Goal: Task Accomplishment & Management: Complete application form

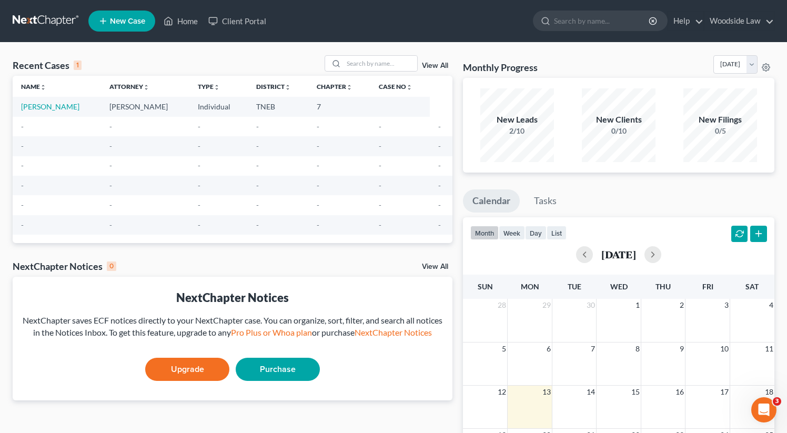
click at [119, 10] on li "New Case" at bounding box center [123, 21] width 70 height 24
click at [119, 25] on span "New Case" at bounding box center [127, 21] width 35 height 8
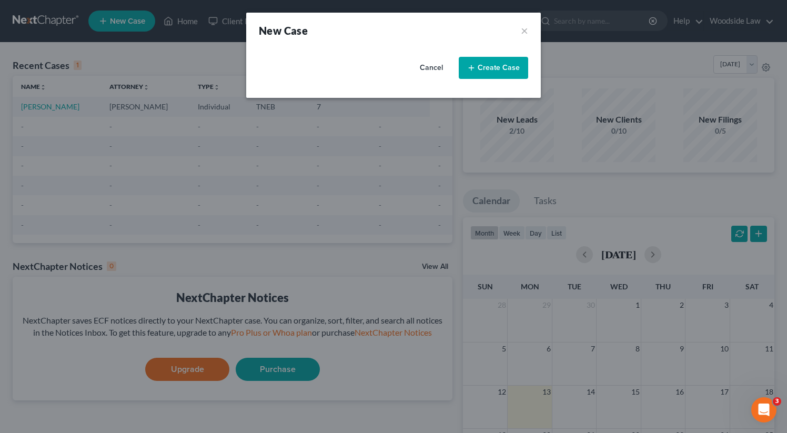
select select "74"
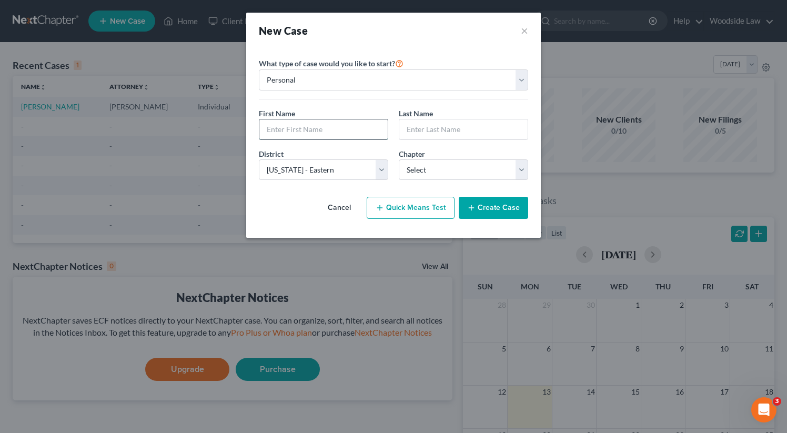
click at [304, 126] on input "text" at bounding box center [323, 129] width 128 height 20
type input "[PERSON_NAME]"
select select "0"
click at [493, 213] on button "Create Case" at bounding box center [493, 208] width 69 height 22
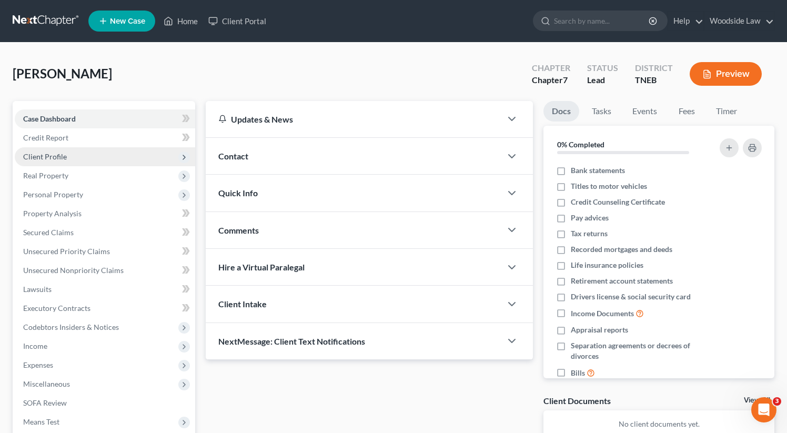
click at [74, 156] on span "Client Profile" at bounding box center [105, 156] width 180 height 19
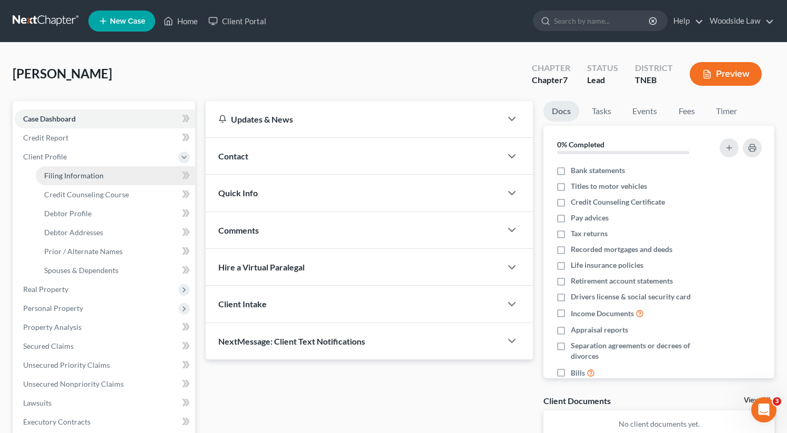
click at [75, 180] on link "Filing Information" at bounding box center [115, 175] width 159 height 19
select select "1"
select select "0"
select select "74"
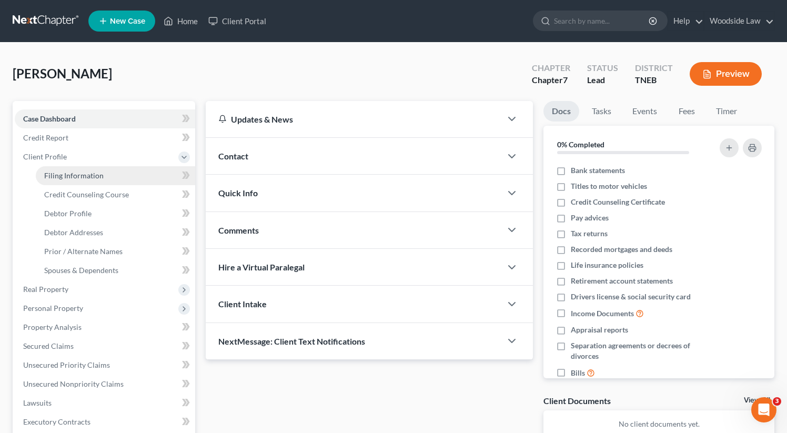
select select "44"
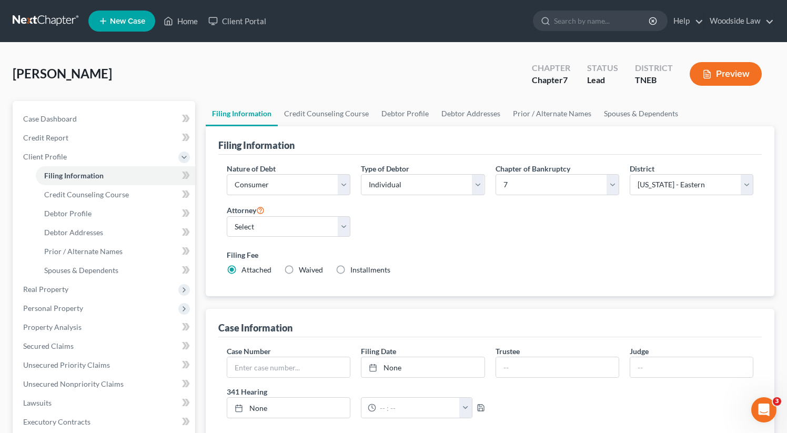
scroll to position [62, 0]
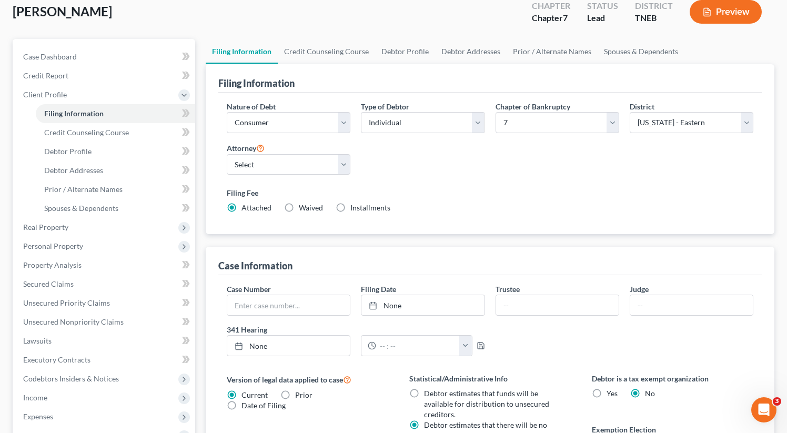
click at [350, 208] on label "Installments Installments" at bounding box center [370, 207] width 40 height 11
click at [354, 208] on input "Installments Installments" at bounding box center [357, 205] width 7 height 7
radio input "true"
radio input "false"
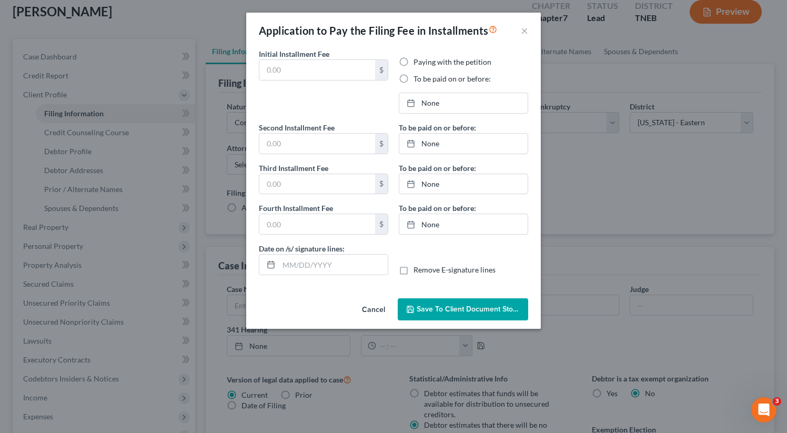
type input "0.00"
radio input "true"
type input "0.00"
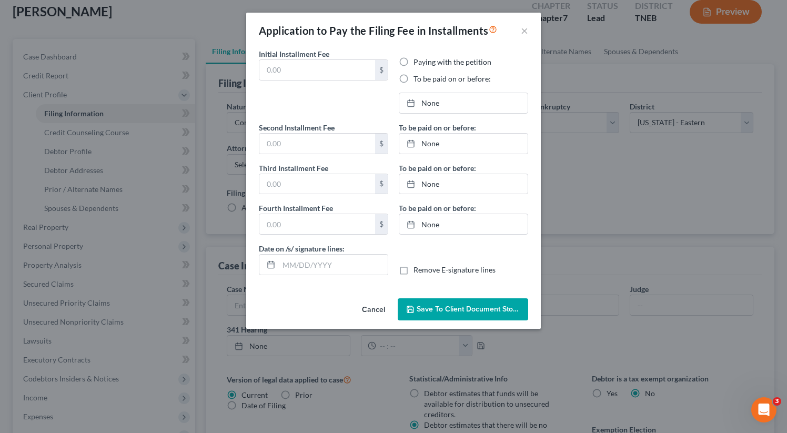
type input "[DATE]"
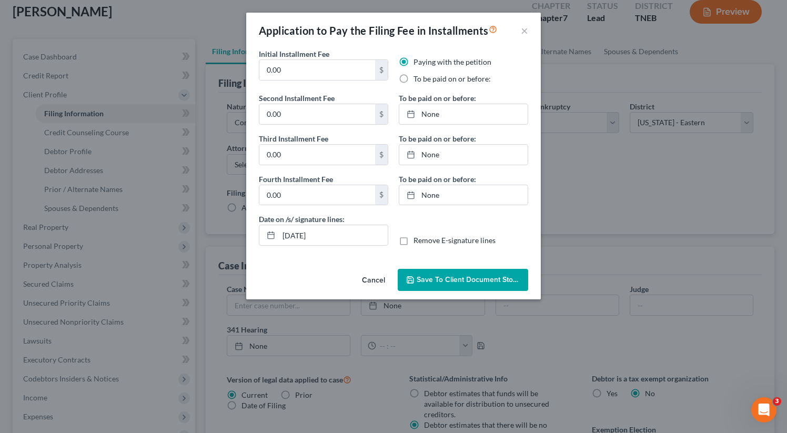
click at [358, 277] on button "Cancel" at bounding box center [373, 280] width 40 height 21
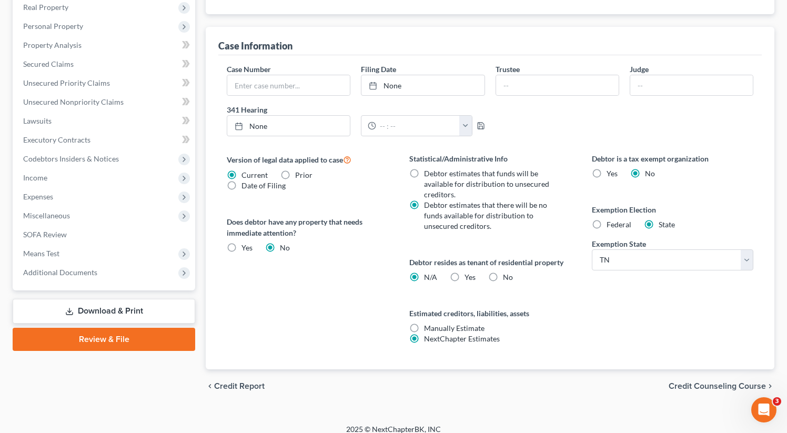
scroll to position [291, 0]
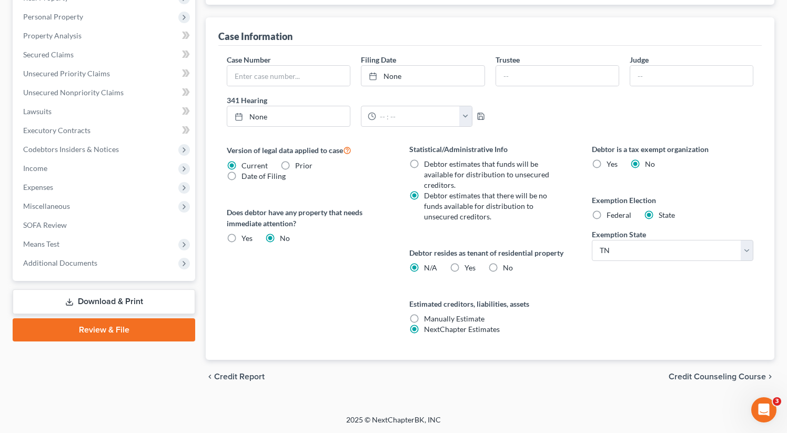
click at [503, 266] on label "No" at bounding box center [508, 267] width 10 height 11
click at [507, 266] on input "No" at bounding box center [510, 265] width 7 height 7
radio input "true"
radio input "false"
click at [709, 381] on span "Credit Counseling Course" at bounding box center [716, 376] width 97 height 8
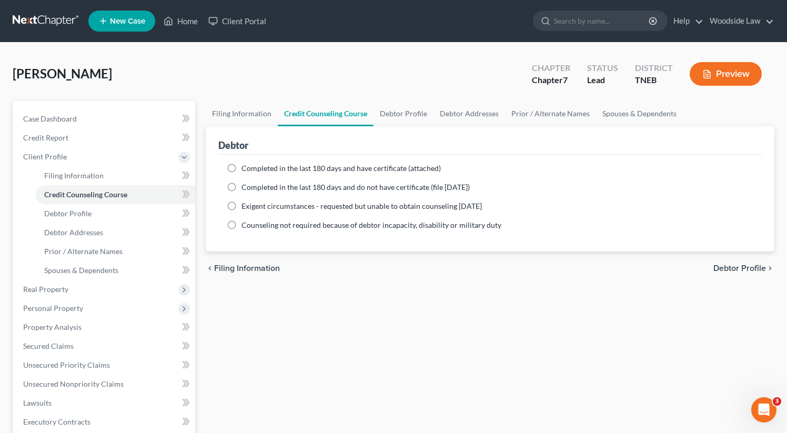
click at [241, 167] on label "Completed in the last 180 days and have certificate (attached)" at bounding box center [340, 168] width 199 height 11
click at [246, 167] on input "Completed in the last 180 days and have certificate (attached)" at bounding box center [249, 166] width 7 height 7
radio input "true"
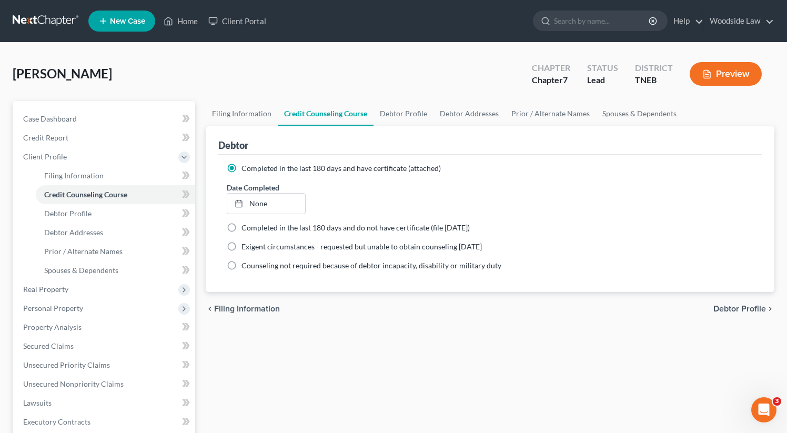
click at [241, 167] on label "Completed in the last 180 days and have certificate (attached)" at bounding box center [340, 168] width 199 height 11
click at [246, 167] on input "Completed in the last 180 days and have certificate (attached)" at bounding box center [249, 166] width 7 height 7
type input "[DATE]"
click at [260, 210] on link "[DATE]" at bounding box center [266, 204] width 78 height 20
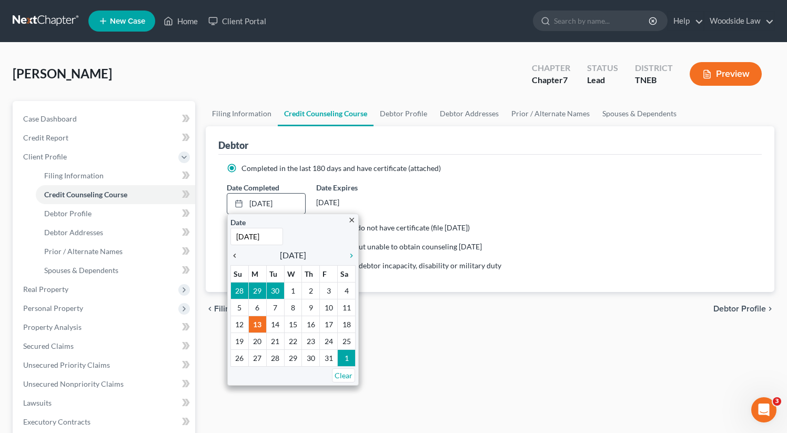
click at [237, 256] on icon "chevron_left" at bounding box center [237, 255] width 14 height 8
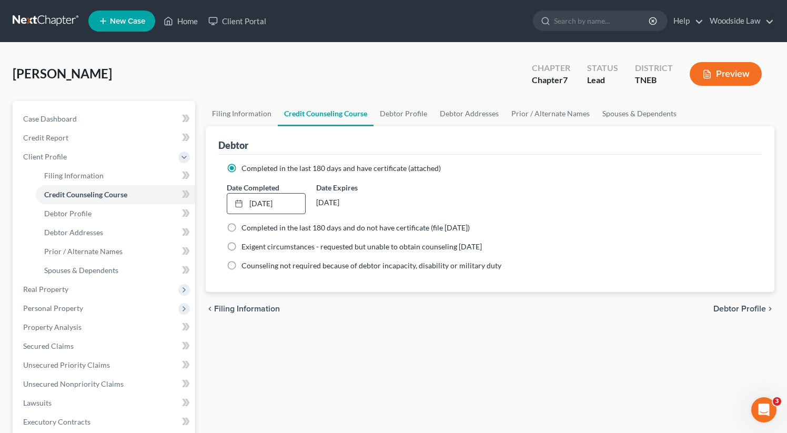
click at [737, 308] on span "Debtor Profile" at bounding box center [739, 309] width 53 height 8
select select "0"
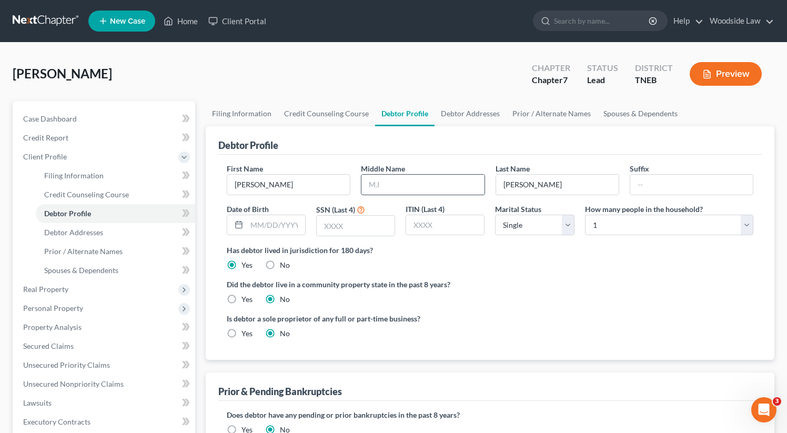
click at [445, 177] on input "text" at bounding box center [422, 185] width 123 height 20
type input "[PERSON_NAME]"
type input "6633"
click at [527, 230] on select "Select Single Married Separated Divorced Widowed" at bounding box center [534, 225] width 79 height 21
select select "3"
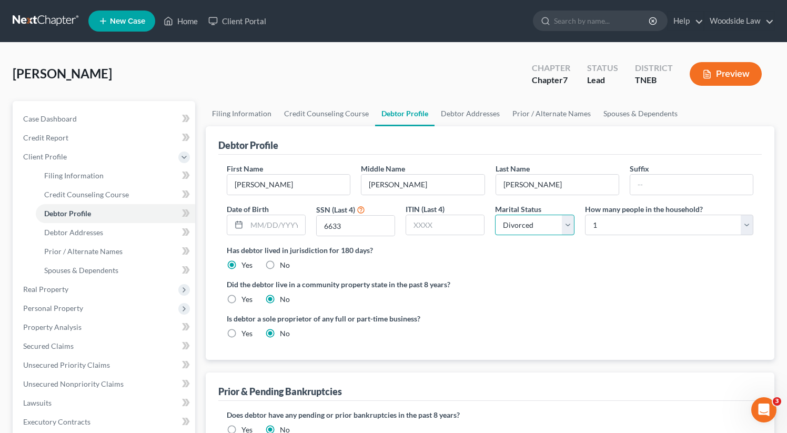
click at [495, 215] on select "Select Single Married Separated Divorced Widowed" at bounding box center [534, 225] width 79 height 21
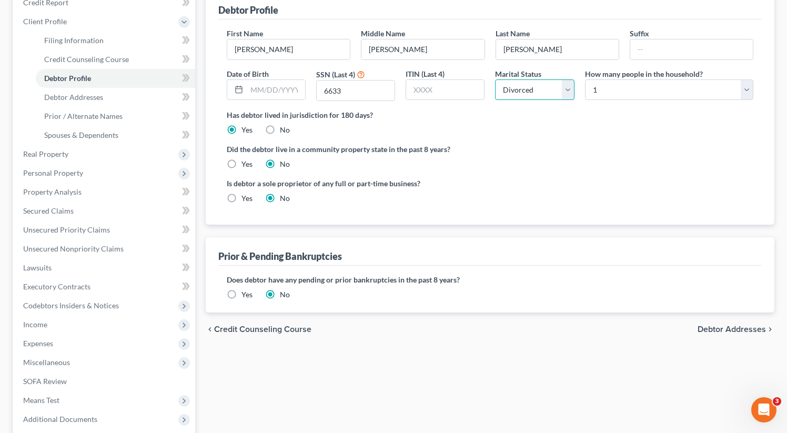
scroll to position [136, 0]
click at [737, 327] on span "Debtor Addresses" at bounding box center [731, 329] width 68 height 8
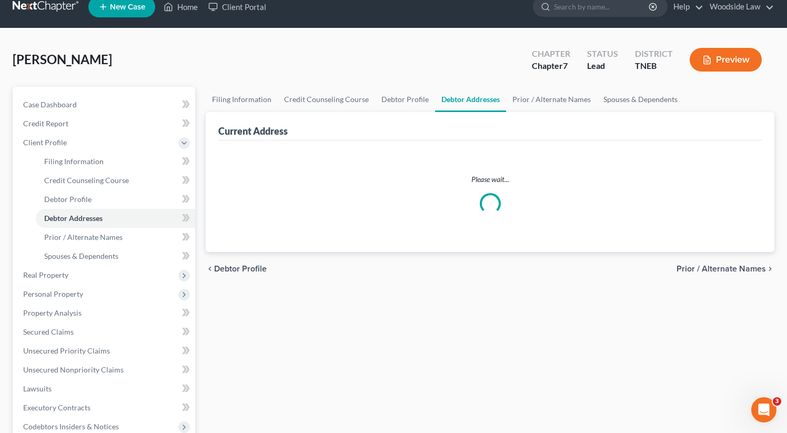
scroll to position [3, 0]
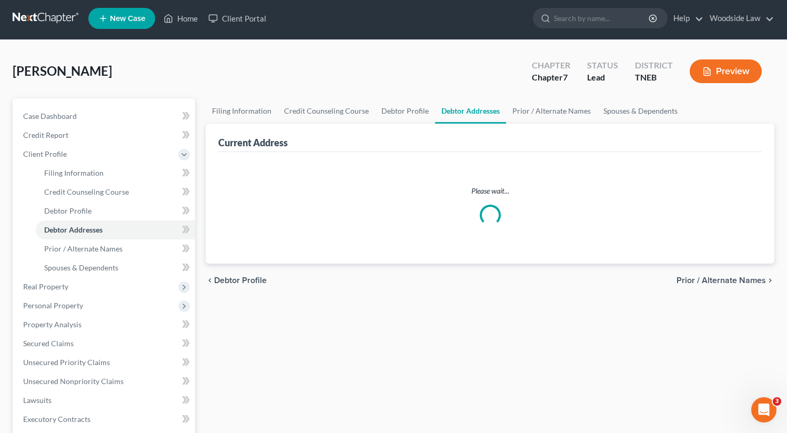
select select "0"
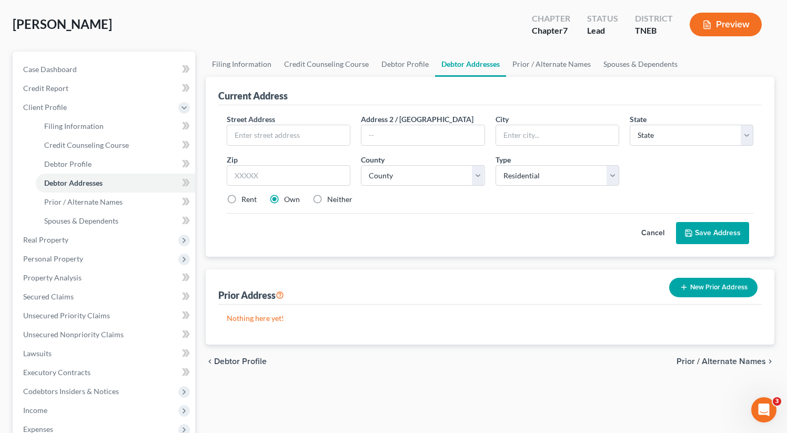
scroll to position [136, 0]
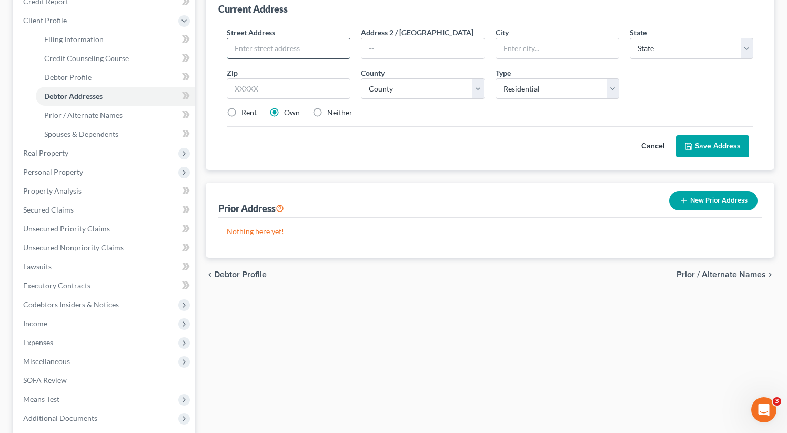
click at [307, 50] on input "text" at bounding box center [288, 48] width 123 height 20
type input "[STREET_ADDRESS]"
type input "37763"
type input "[GEOGRAPHIC_DATA]"
select select "44"
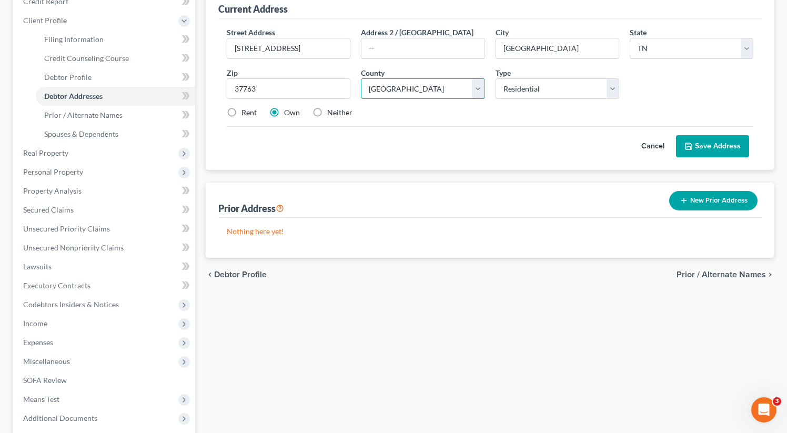
select select "72"
click at [724, 142] on button "Save Address" at bounding box center [712, 146] width 73 height 22
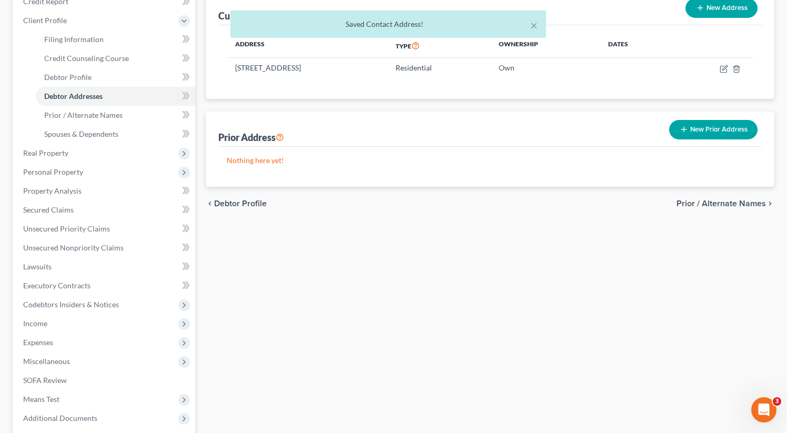
click at [726, 205] on span "Prior / Alternate Names" at bounding box center [720, 203] width 89 height 8
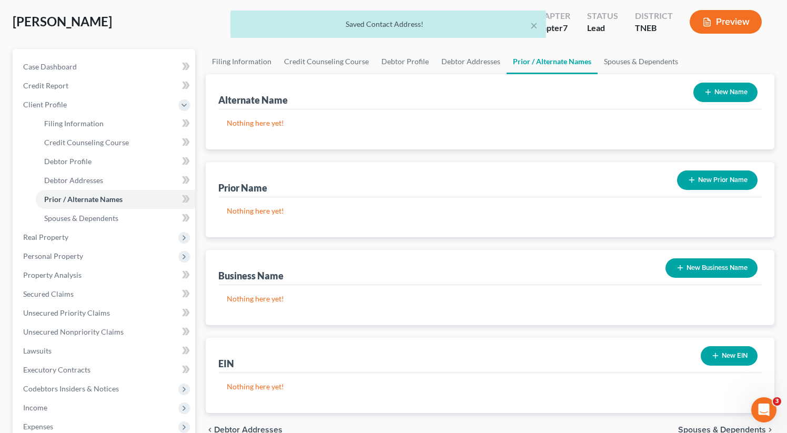
scroll to position [239, 0]
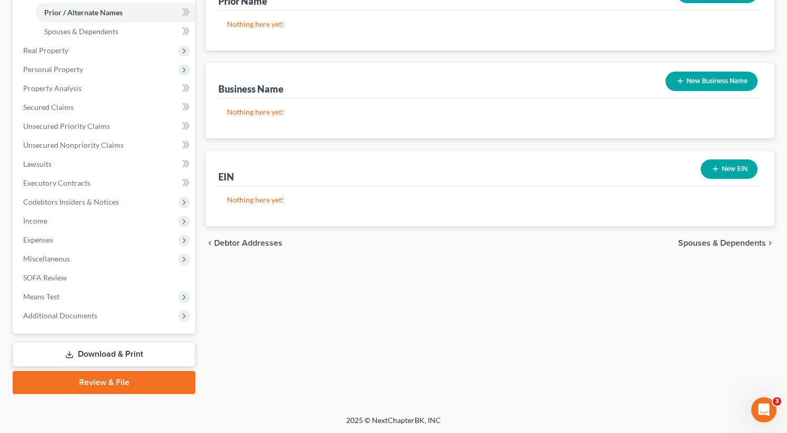
click at [716, 244] on span "Spouses & Dependents" at bounding box center [722, 243] width 88 height 8
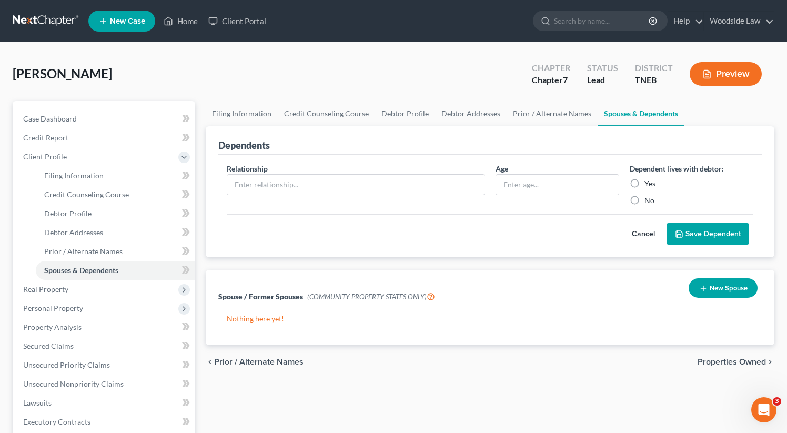
click at [731, 367] on div "chevron_left Prior / Alternate Names Properties Owned chevron_right" at bounding box center [490, 362] width 569 height 34
click at [732, 362] on span "Properties Owned" at bounding box center [731, 362] width 68 height 8
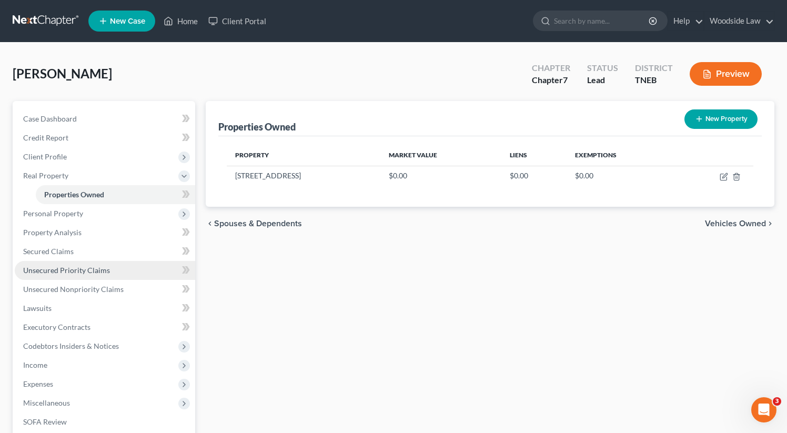
scroll to position [144, 0]
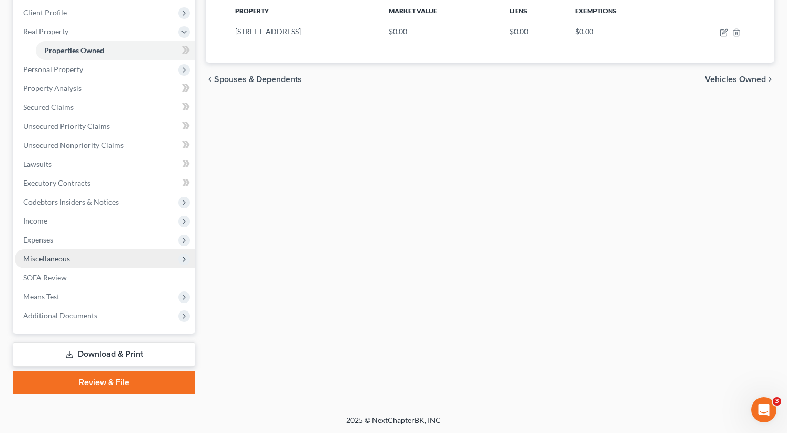
click at [49, 255] on span "Miscellaneous" at bounding box center [46, 258] width 47 height 9
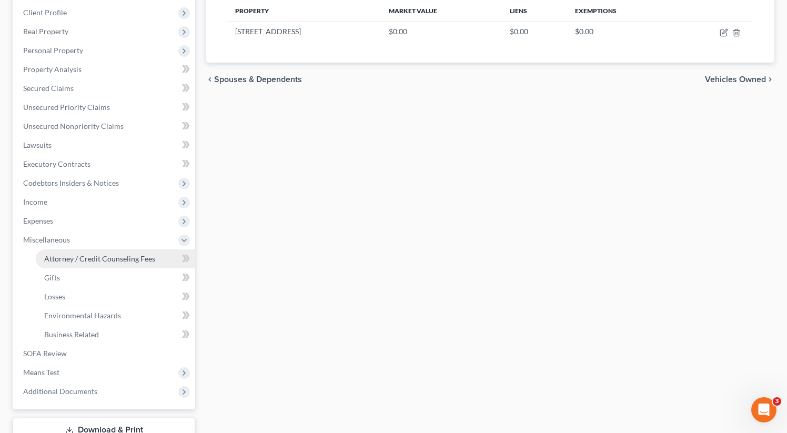
click at [104, 251] on link "Attorney / Credit Counseling Fees" at bounding box center [115, 258] width 159 height 19
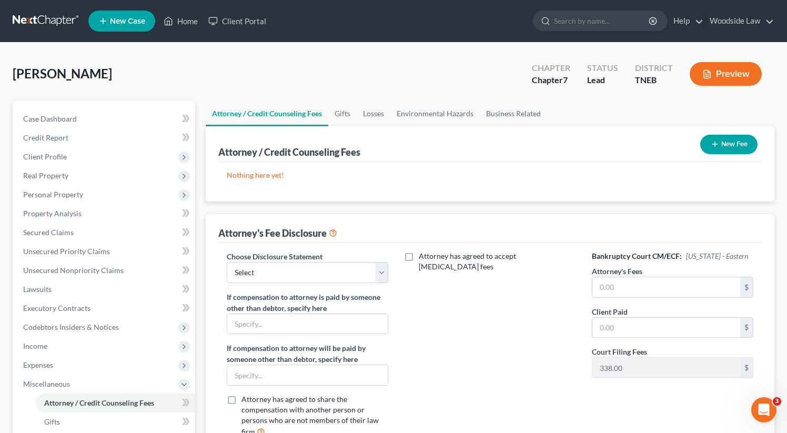
click at [729, 139] on button "New Fee" at bounding box center [728, 144] width 57 height 19
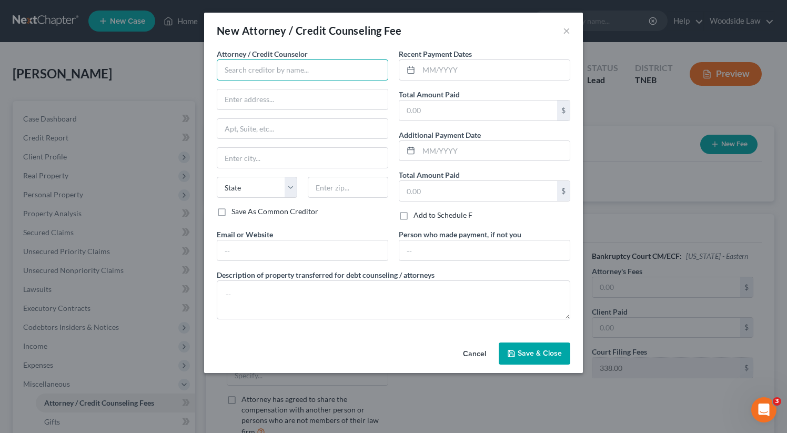
click at [306, 68] on input "text" at bounding box center [302, 69] width 171 height 21
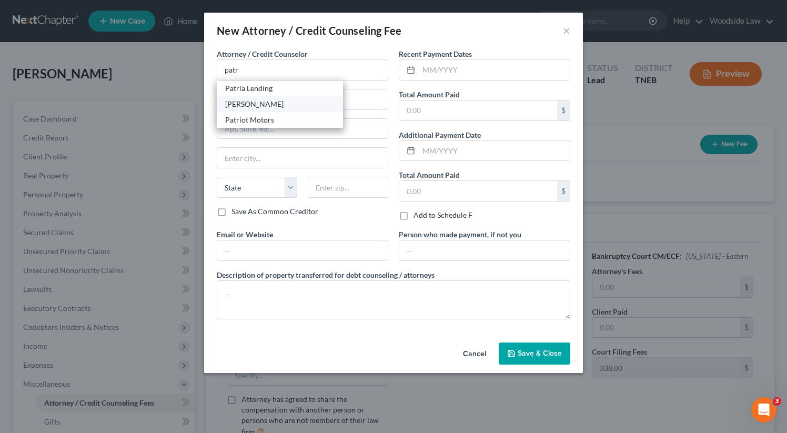
click at [295, 106] on div "[PERSON_NAME]" at bounding box center [279, 104] width 109 height 11
type input "[PERSON_NAME]"
type input "[STREET_ADDRESS]"
type input "Suite 504"
type input "[GEOGRAPHIC_DATA]"
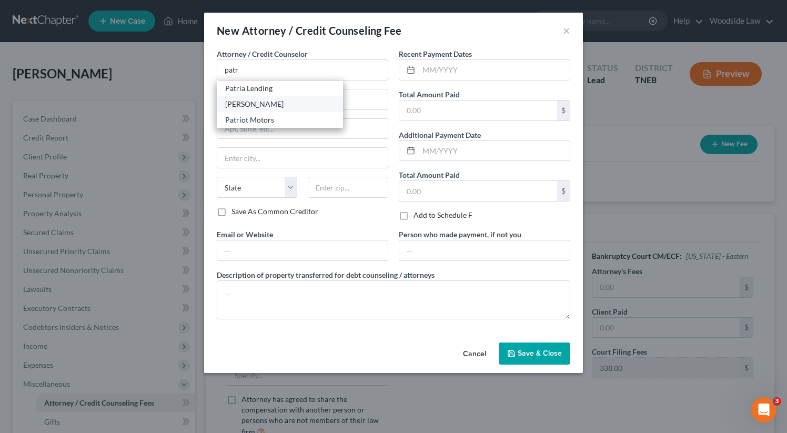
select select "44"
type input "37922"
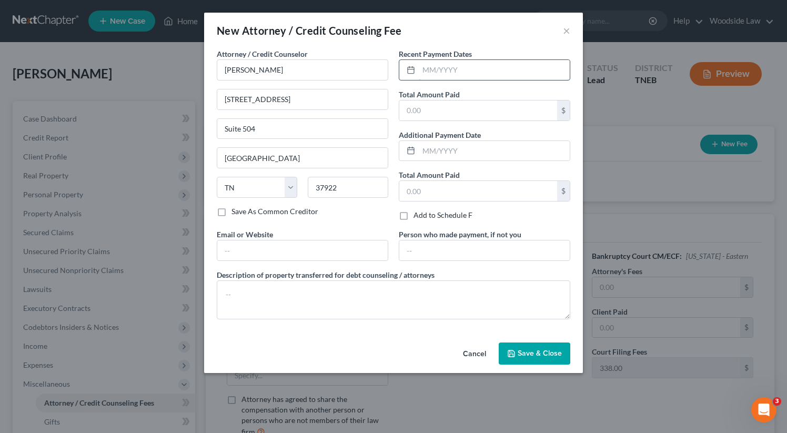
click at [444, 74] on input "text" at bounding box center [494, 70] width 151 height 20
type input "09/2025"
click at [449, 114] on input "text" at bounding box center [478, 110] width 158 height 20
type input "1,450.00"
type input "[EMAIL_ADDRESS][DOMAIN_NAME]"
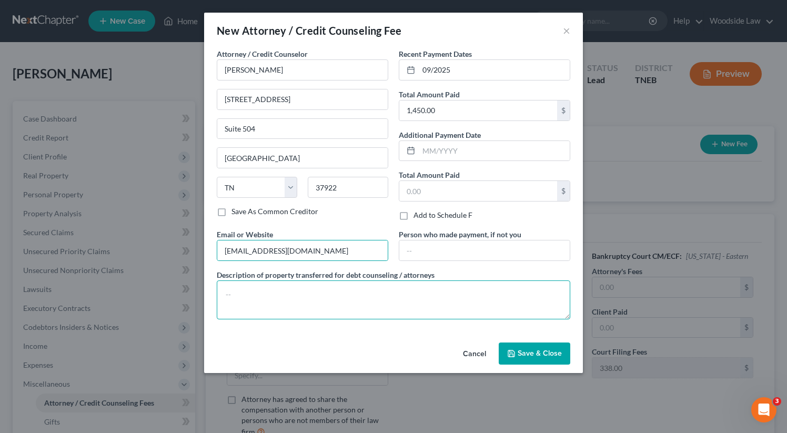
click at [309, 294] on textarea at bounding box center [393, 299] width 353 height 39
type textarea "Attorney Fees"
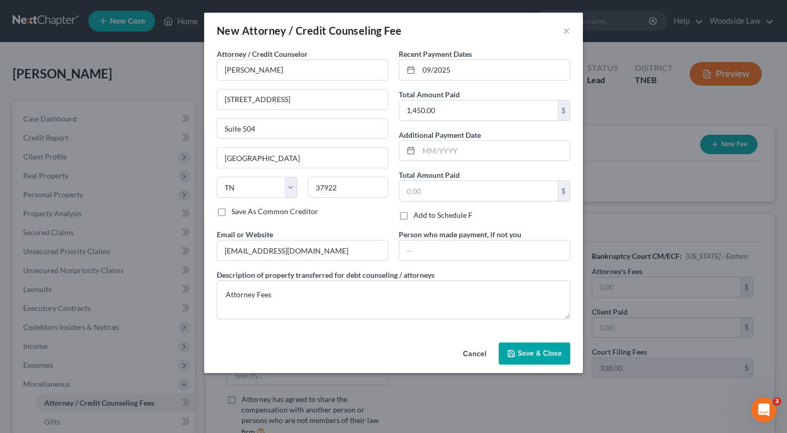
click at [524, 354] on span "Save & Close" at bounding box center [540, 353] width 44 height 9
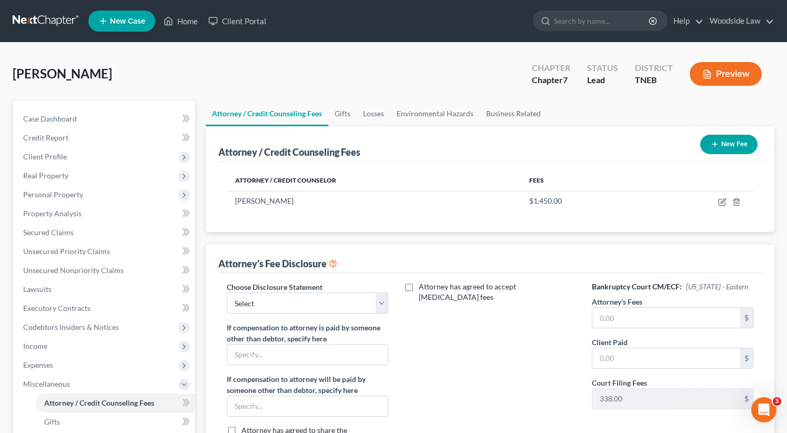
click at [735, 150] on button "New Fee" at bounding box center [728, 144] width 57 height 19
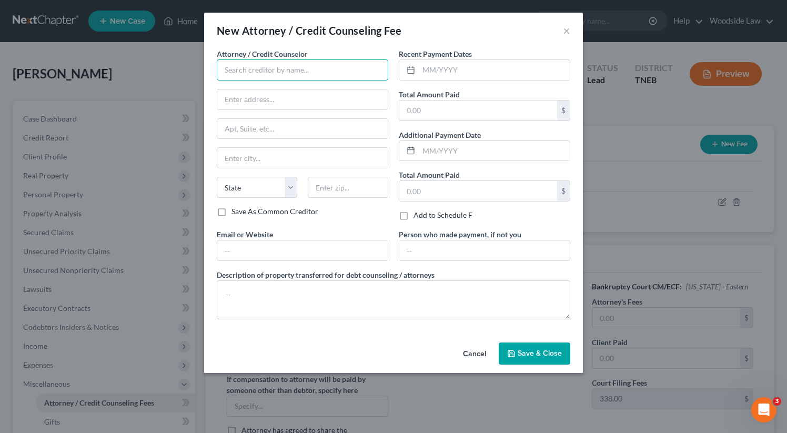
click at [344, 63] on input "text" at bounding box center [302, 69] width 171 height 21
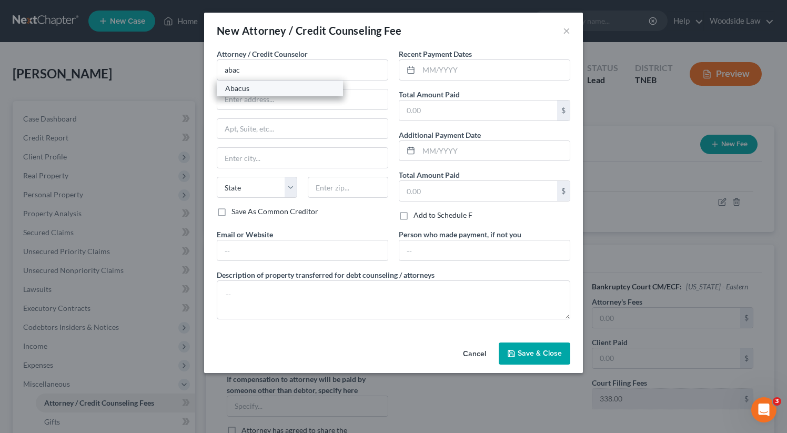
click at [303, 85] on div "Abacus" at bounding box center [279, 88] width 109 height 11
type input "Abacus"
type input "[STREET_ADDRESS]"
type input "Encino"
select select "4"
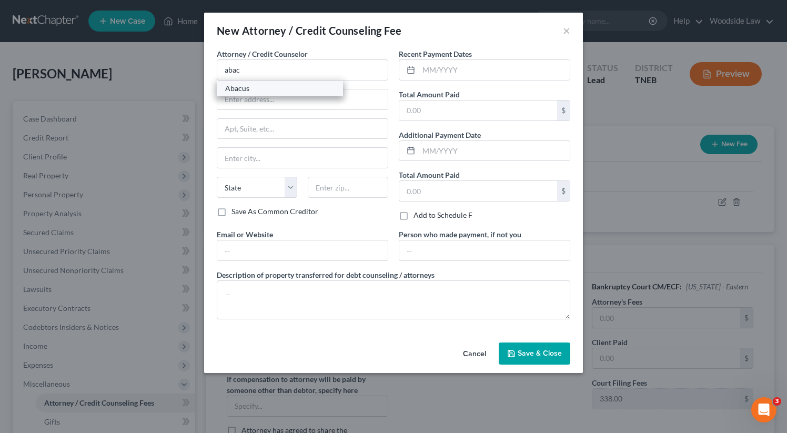
type input "91436"
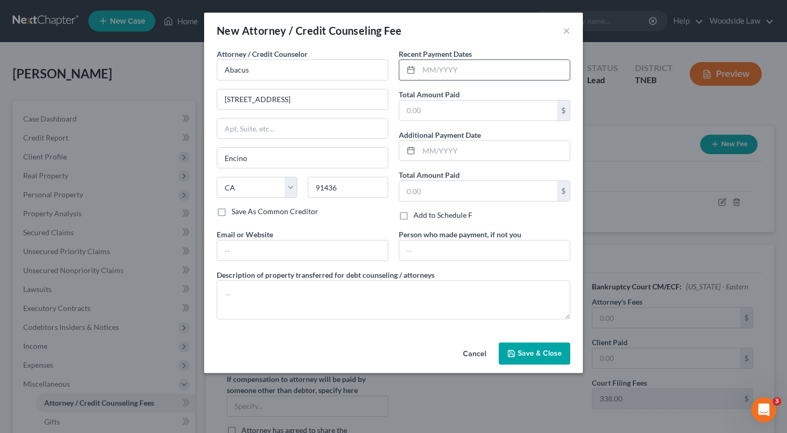
click at [463, 71] on input "text" at bounding box center [494, 70] width 151 height 20
type input "08/2025"
click at [509, 101] on input "text" at bounding box center [478, 110] width 158 height 20
type input "25.00"
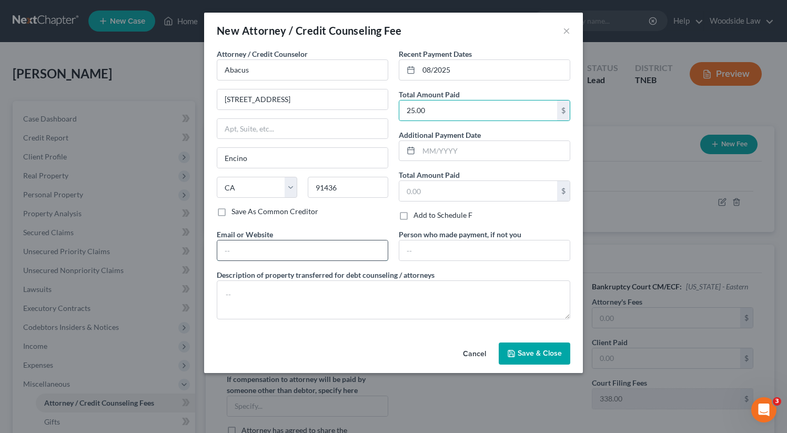
click at [282, 255] on input "text" at bounding box center [302, 250] width 170 height 20
type input "[DOMAIN_NAME]"
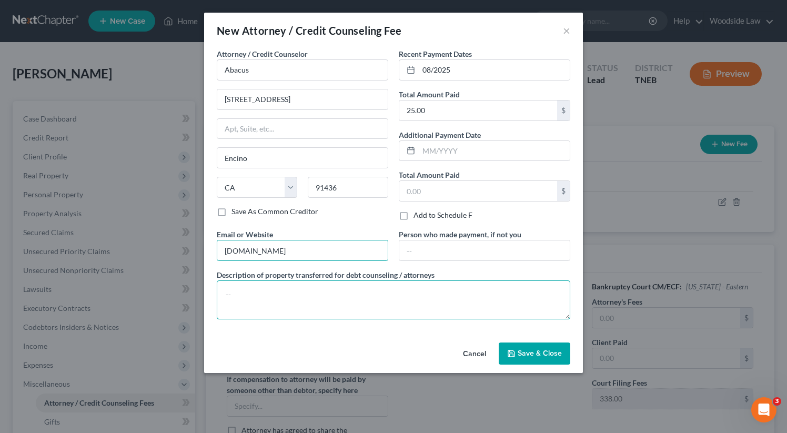
click at [304, 291] on textarea at bounding box center [393, 299] width 353 height 39
type textarea "Credit Counseling"
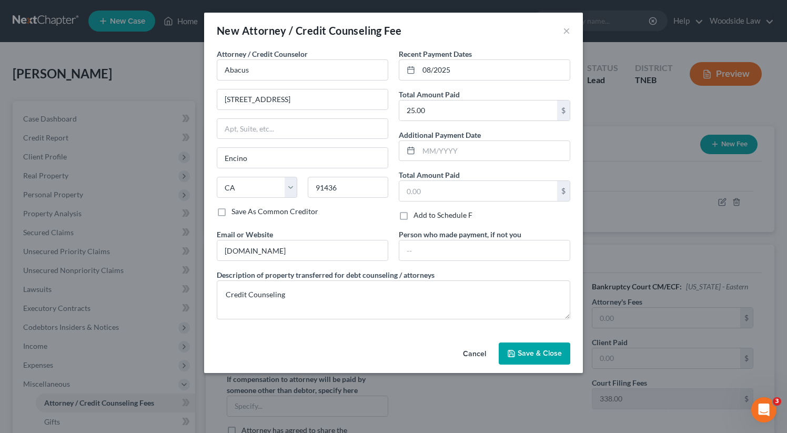
click at [537, 351] on span "Save & Close" at bounding box center [540, 353] width 44 height 9
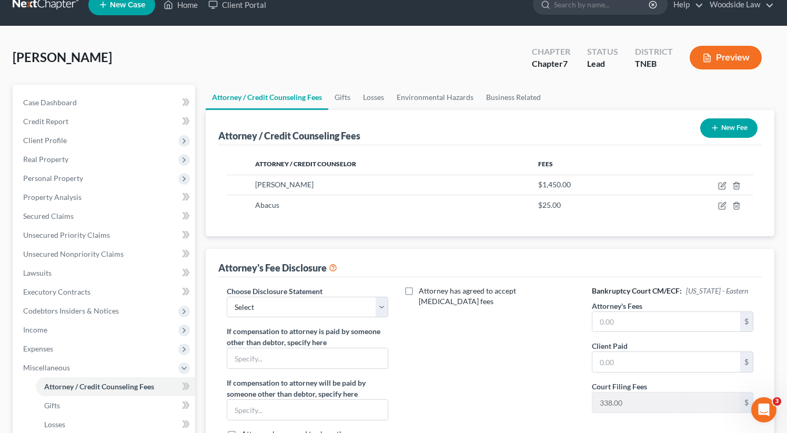
scroll to position [19, 0]
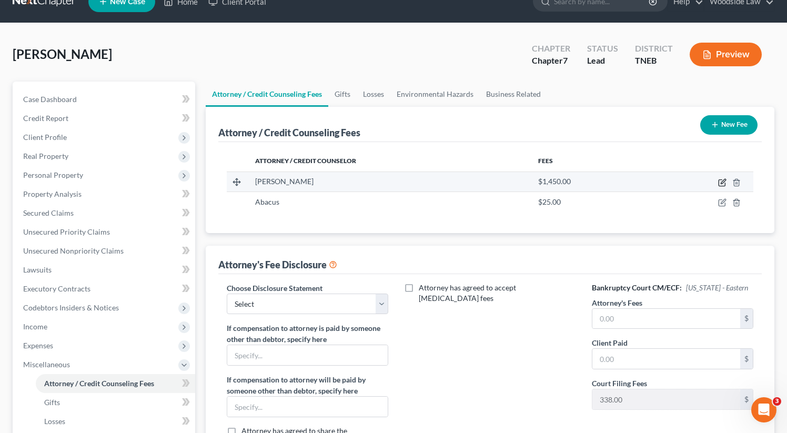
click at [719, 184] on icon "button" at bounding box center [721, 183] width 6 height 6
select select "44"
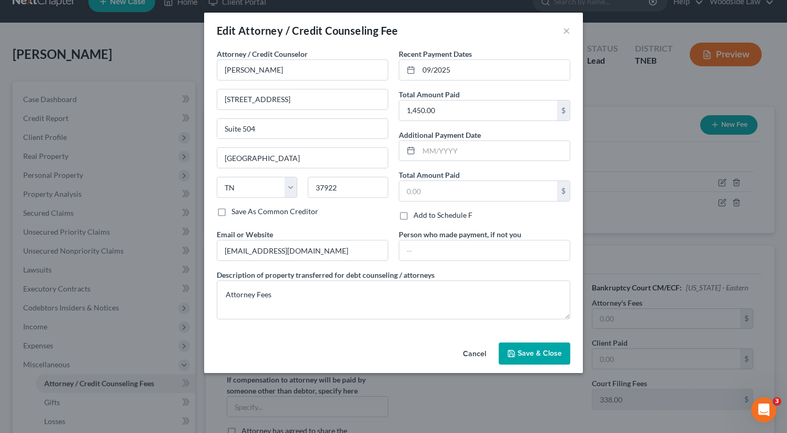
click at [518, 351] on button "Save & Close" at bounding box center [535, 353] width 72 height 22
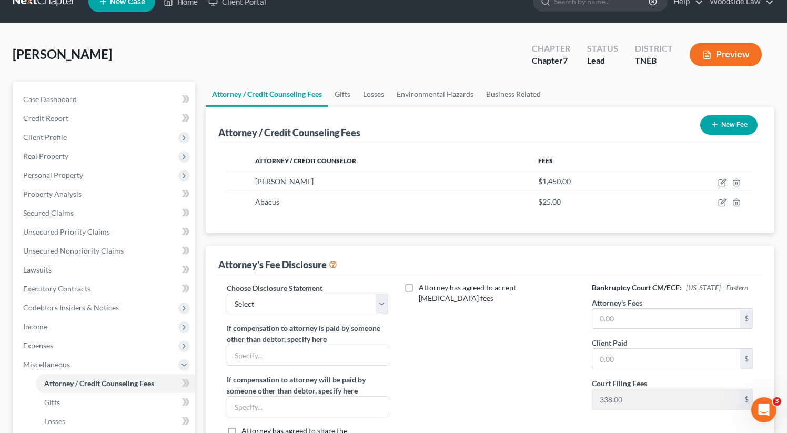
scroll to position [220, 0]
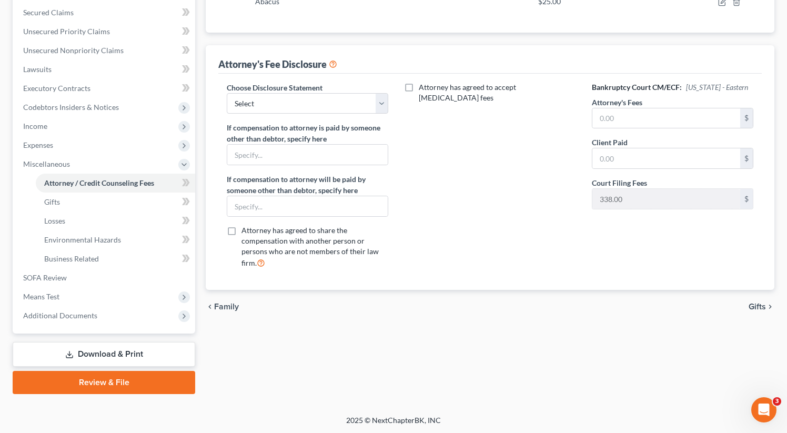
click at [754, 302] on span "Gifts" at bounding box center [756, 306] width 17 height 8
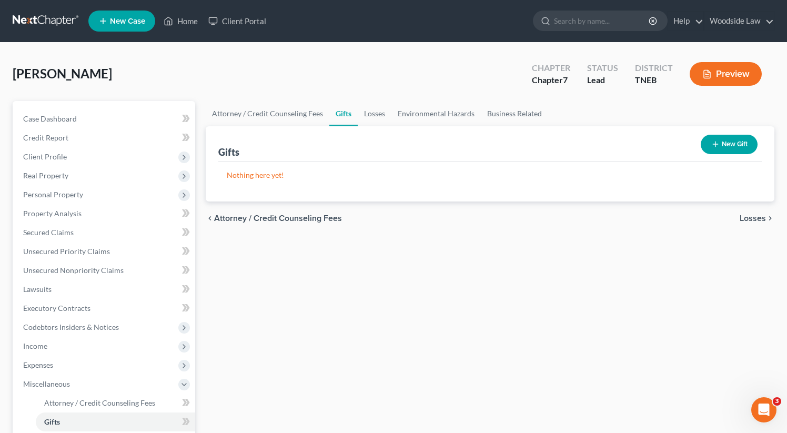
click at [753, 217] on span "Losses" at bounding box center [752, 218] width 26 height 8
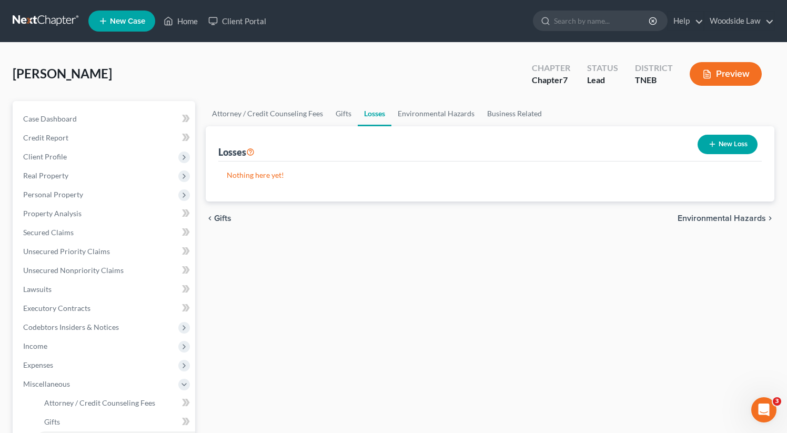
click at [745, 216] on span "Environmental Hazards" at bounding box center [721, 218] width 88 height 8
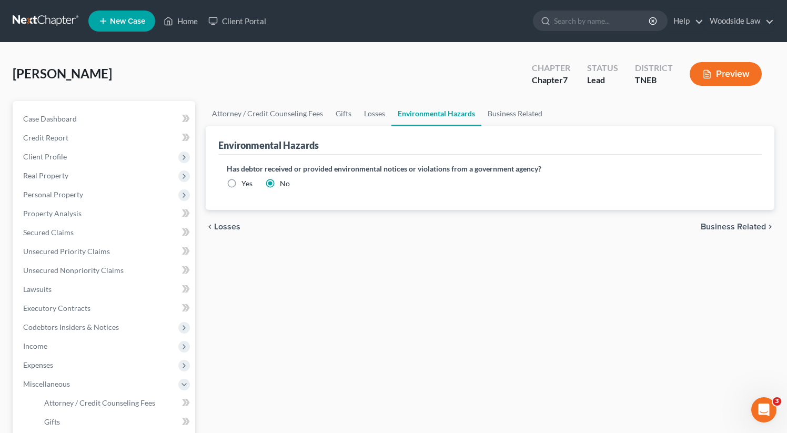
click at [748, 230] on span "Business Related" at bounding box center [733, 226] width 65 height 8
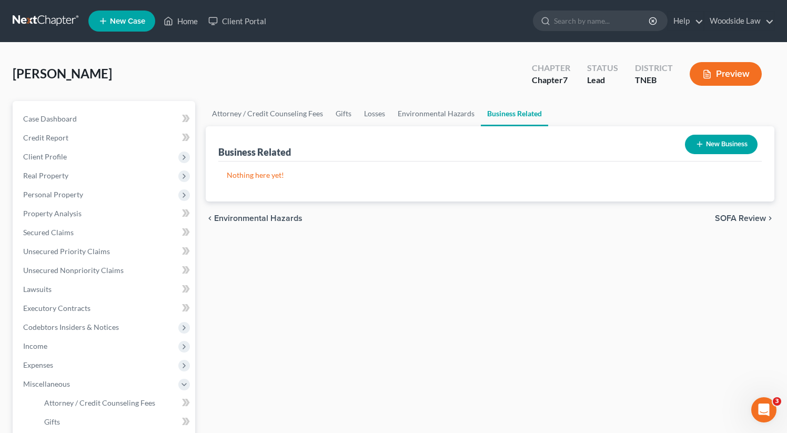
click at [750, 216] on span "SOFA Review" at bounding box center [740, 218] width 51 height 8
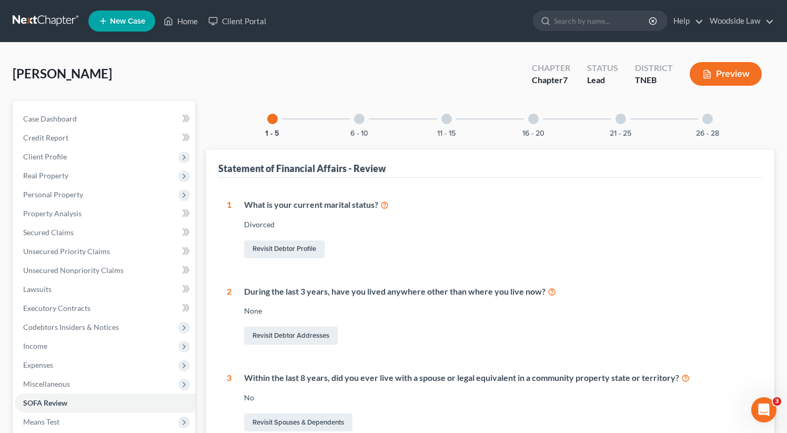
scroll to position [285, 0]
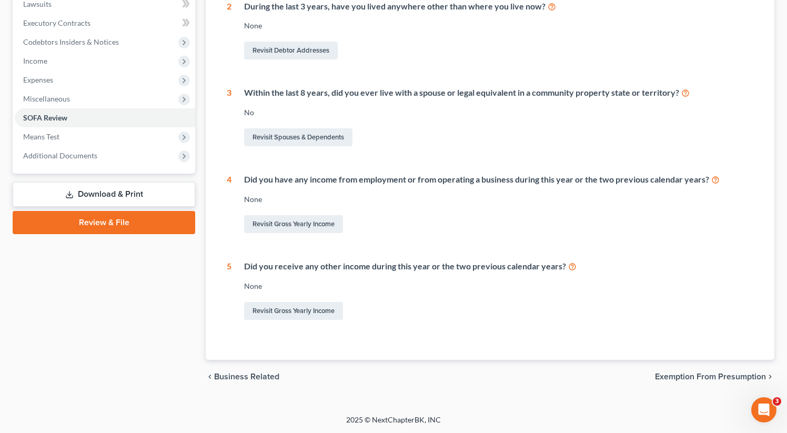
click at [711, 375] on span "Exemption from Presumption" at bounding box center [710, 376] width 111 height 8
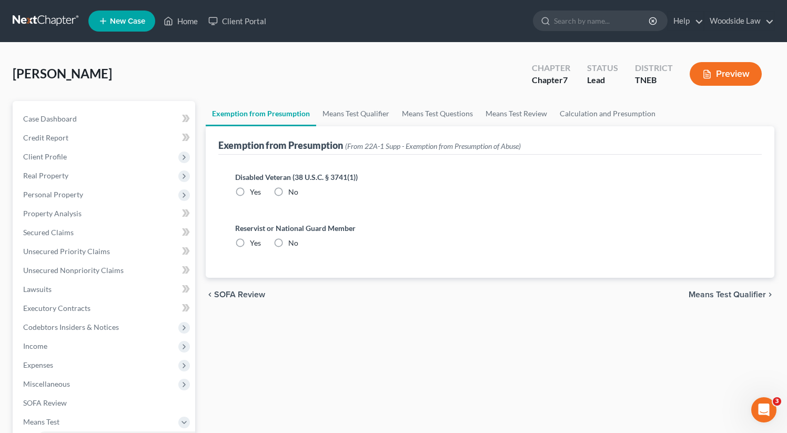
click at [288, 192] on label "No" at bounding box center [293, 192] width 10 height 11
click at [292, 192] on input "No" at bounding box center [295, 190] width 7 height 7
radio input "true"
click at [288, 244] on label "No" at bounding box center [293, 243] width 10 height 11
click at [292, 244] on input "No" at bounding box center [295, 241] width 7 height 7
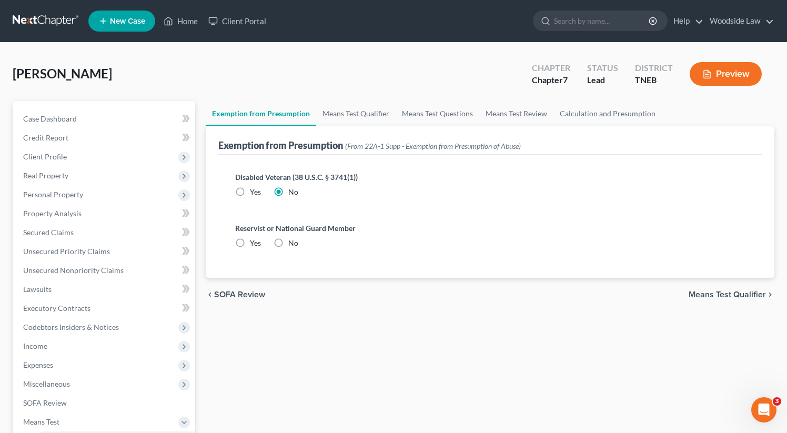
radio input "true"
click at [712, 291] on span "Means Test Qualifier" at bounding box center [726, 294] width 77 height 8
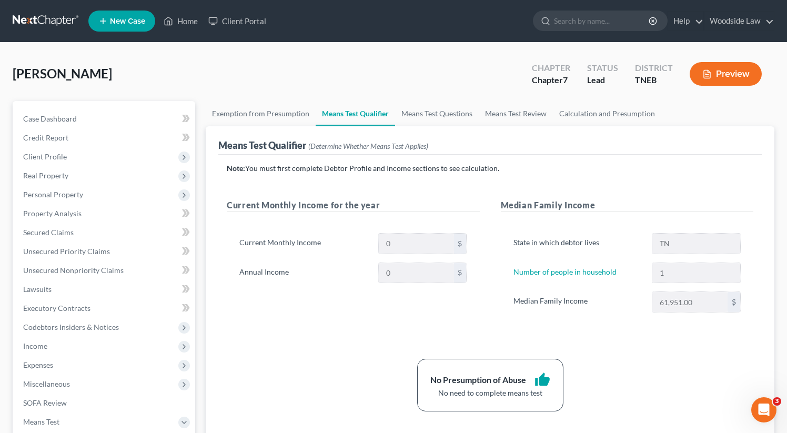
scroll to position [220, 0]
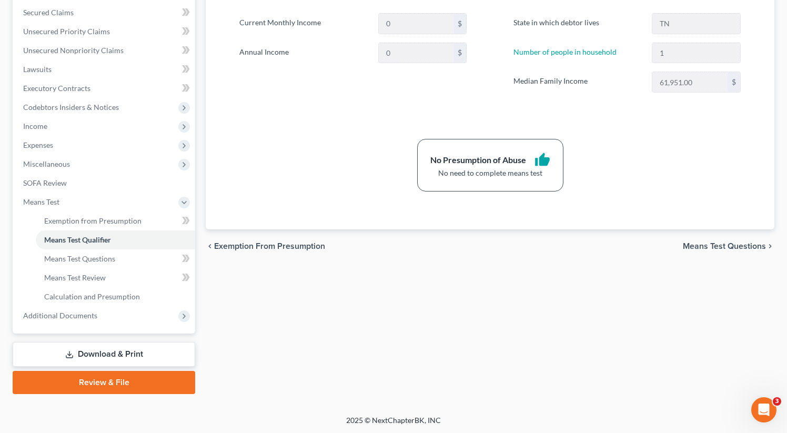
click at [730, 247] on span "Means Test Questions" at bounding box center [724, 246] width 83 height 8
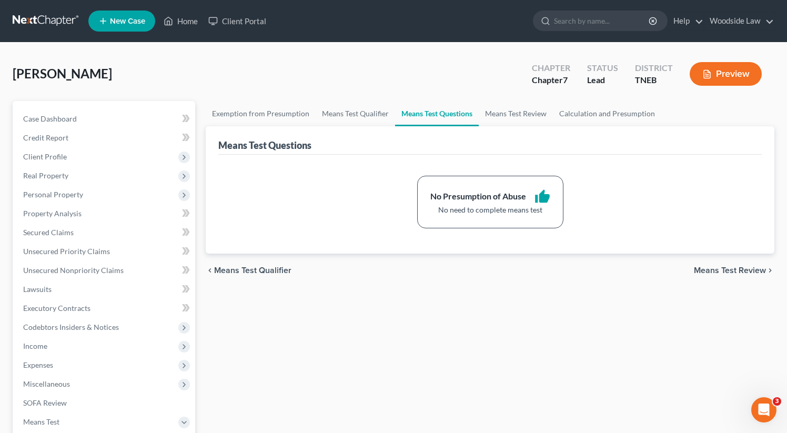
click at [733, 273] on span "Means Test Review" at bounding box center [730, 270] width 72 height 8
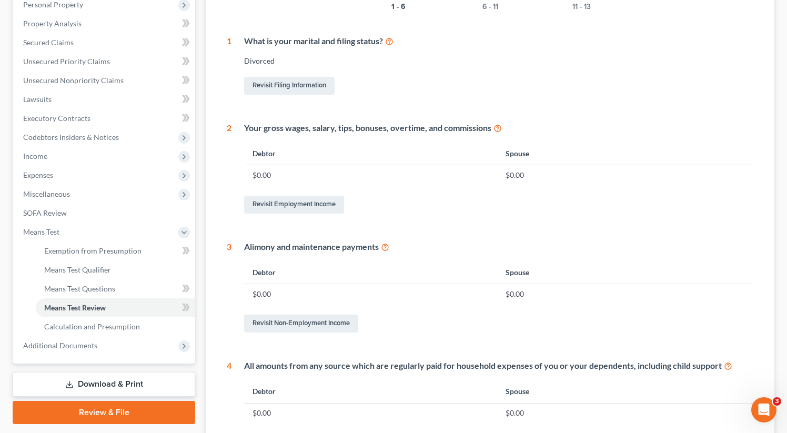
scroll to position [460, 0]
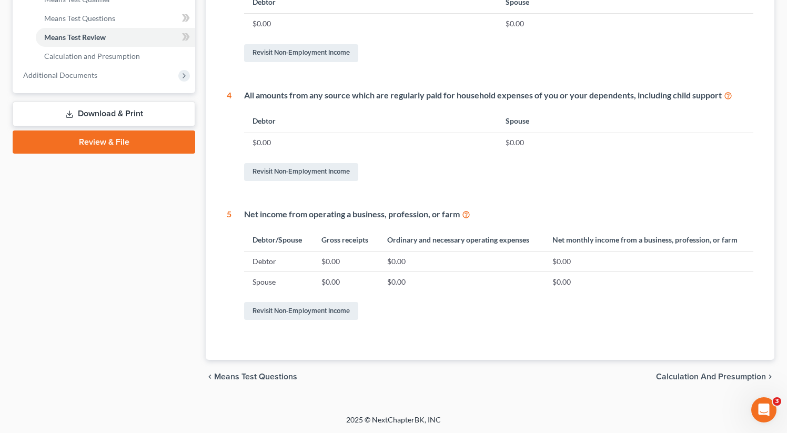
click at [722, 377] on span "Calculation and Presumption" at bounding box center [711, 376] width 110 height 8
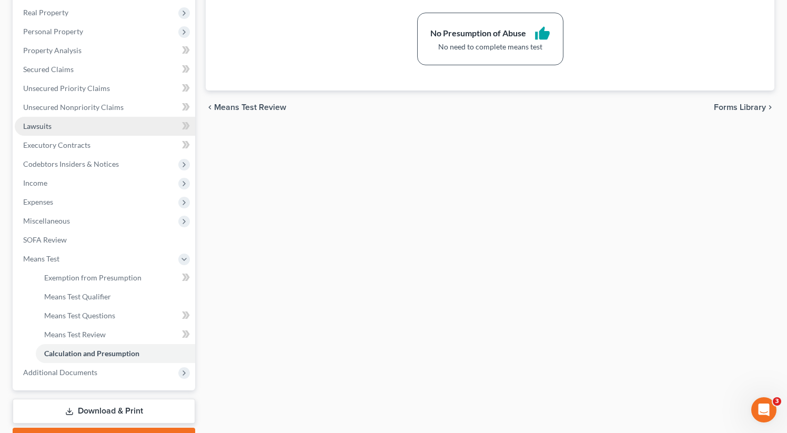
scroll to position [162, 0]
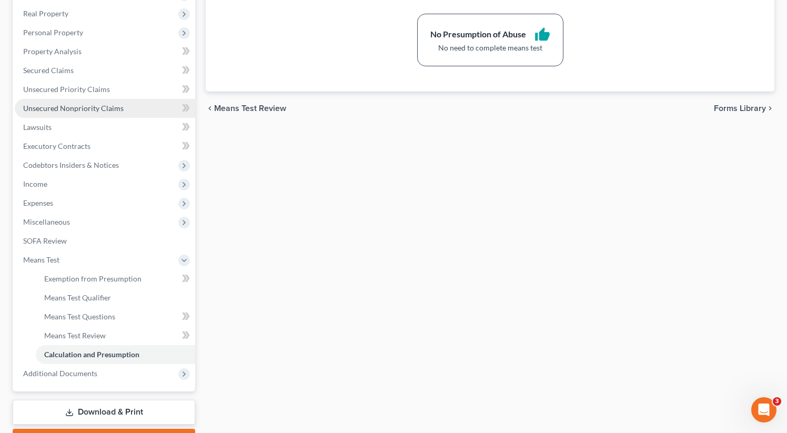
click at [75, 110] on span "Unsecured Nonpriority Claims" at bounding box center [73, 108] width 100 height 9
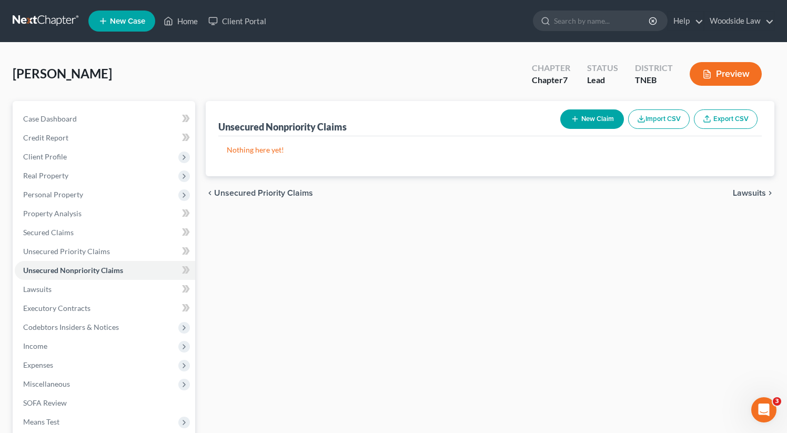
click at [595, 111] on button "New Claim" at bounding box center [592, 118] width 64 height 19
select select "0"
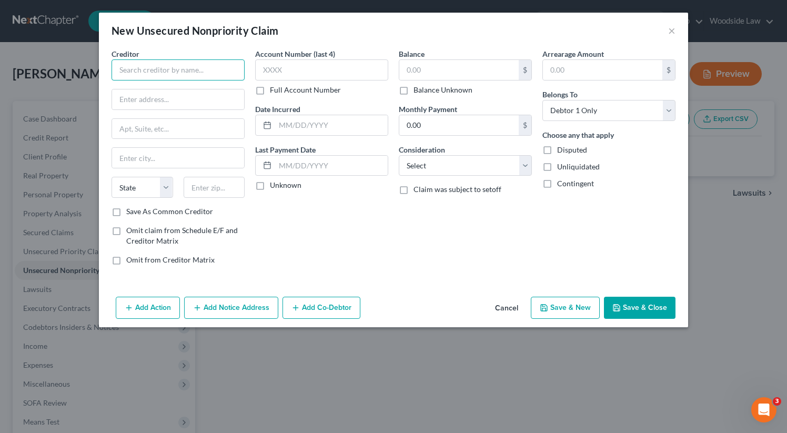
click at [214, 71] on input "text" at bounding box center [177, 69] width 133 height 21
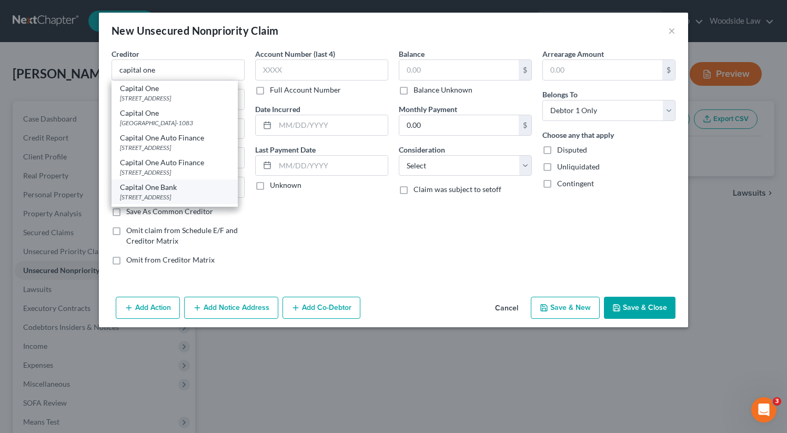
click at [202, 187] on div "Capital One Bank" at bounding box center [174, 187] width 109 height 11
type input "Capital One Bank"
type input "PO Box 31293"
type input "[GEOGRAPHIC_DATA]"
select select "46"
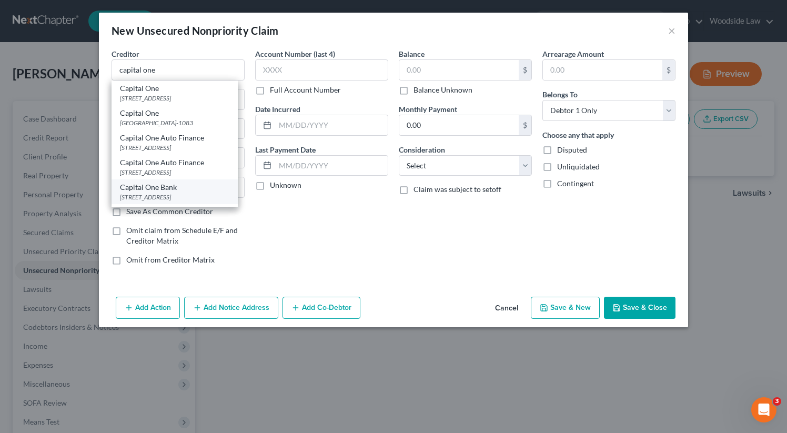
type input "84131"
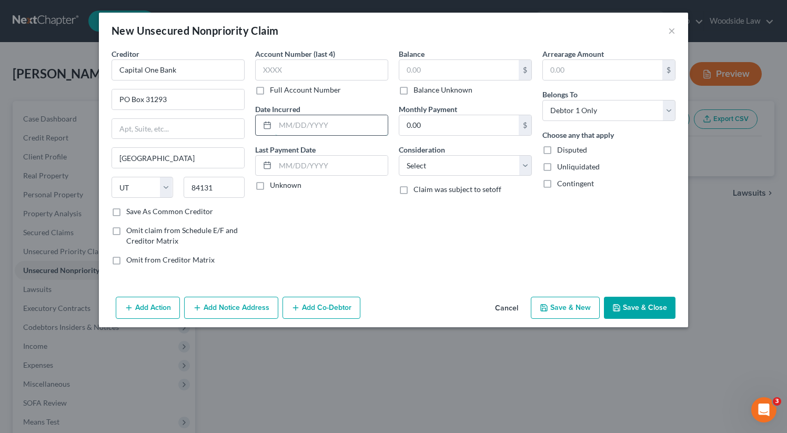
click at [300, 125] on input "text" at bounding box center [331, 125] width 113 height 20
type input "2024"
click at [419, 67] on input "text" at bounding box center [458, 70] width 119 height 20
click at [430, 71] on input "text" at bounding box center [458, 70] width 119 height 20
type input "268"
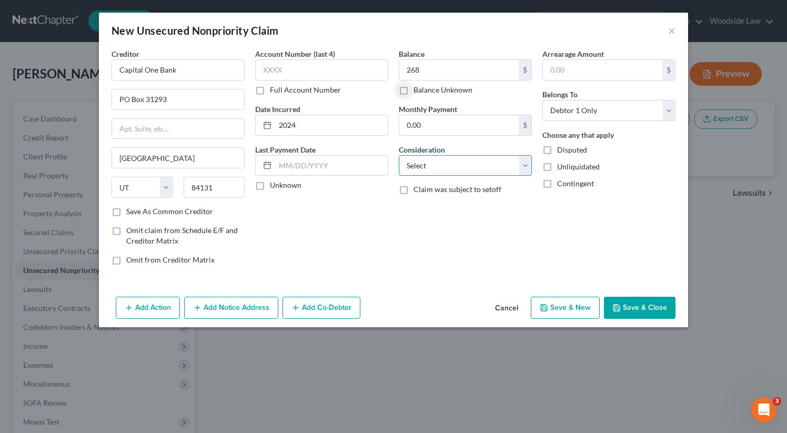
click at [473, 161] on select "Select Cable / Satellite Services Collection Agency Credit Card Debt Debt Couns…" at bounding box center [465, 165] width 133 height 21
select select "2"
click at [399, 155] on select "Select Cable / Satellite Services Collection Agency Credit Card Debt Debt Couns…" at bounding box center [465, 165] width 133 height 21
click at [559, 305] on button "Save & New" at bounding box center [565, 308] width 69 height 22
select select "0"
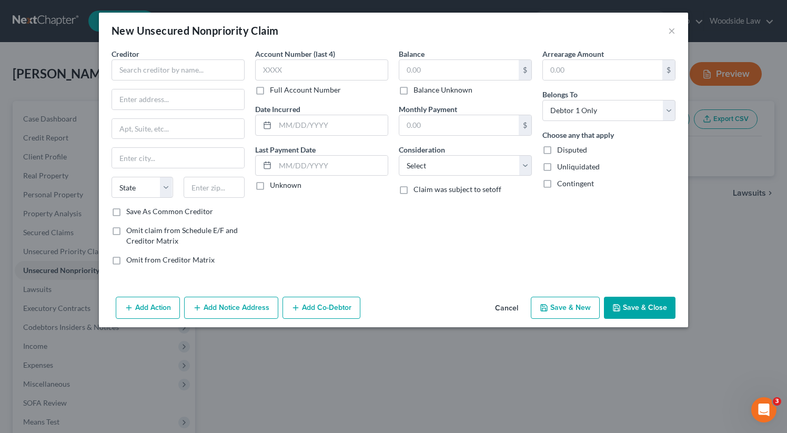
type input "268.00"
click at [510, 305] on button "Cancel" at bounding box center [506, 308] width 40 height 21
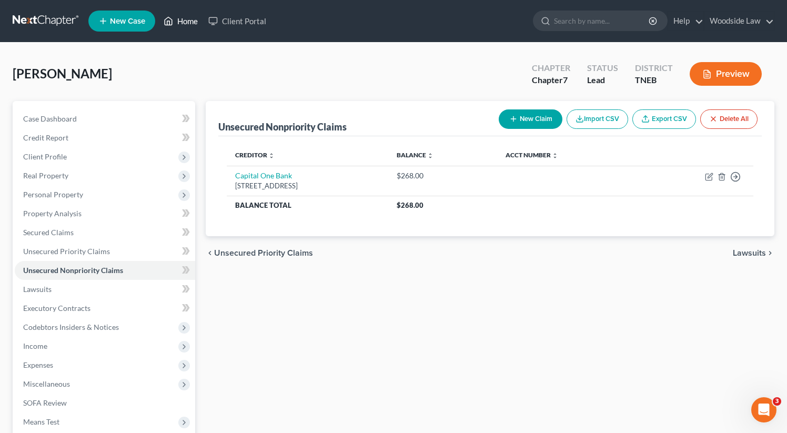
click at [185, 18] on link "Home" at bounding box center [180, 21] width 45 height 19
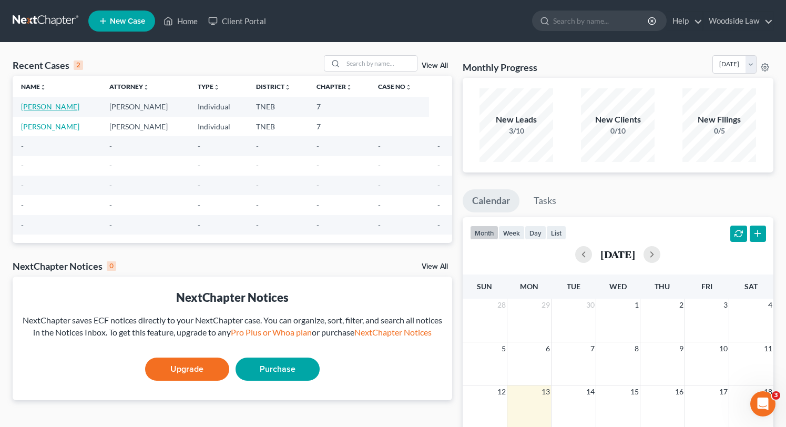
click at [61, 105] on link "[PERSON_NAME]" at bounding box center [50, 106] width 58 height 9
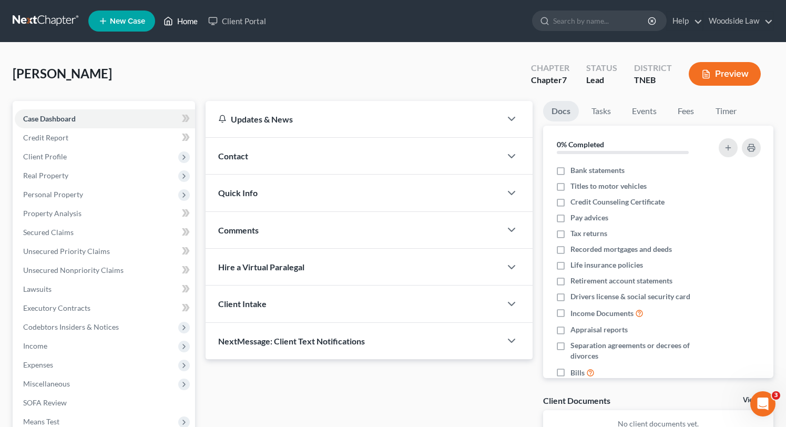
click at [180, 27] on link "Home" at bounding box center [180, 21] width 45 height 19
